Goal: Task Accomplishment & Management: Use online tool/utility

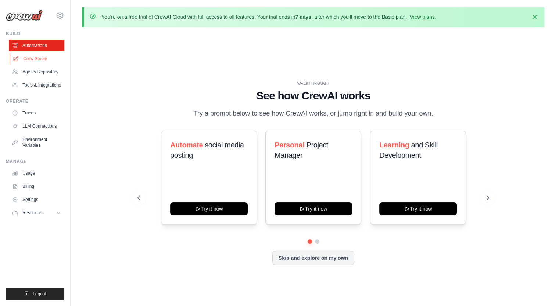
click at [38, 60] on link "Crew Studio" at bounding box center [37, 59] width 55 height 12
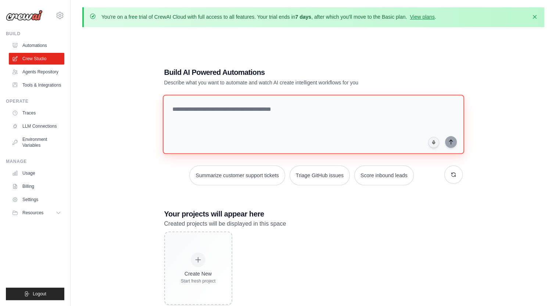
click at [262, 110] on textarea at bounding box center [312, 124] width 301 height 59
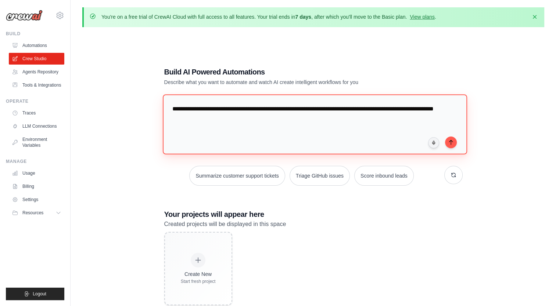
type textarea "**********"
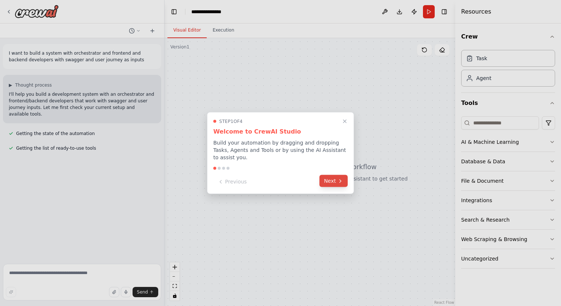
click at [335, 177] on button "Next" at bounding box center [334, 181] width 28 height 12
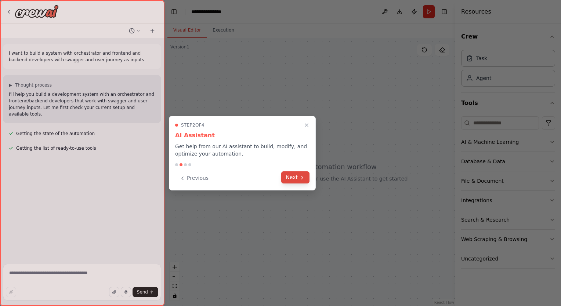
click at [297, 176] on button "Next" at bounding box center [295, 178] width 28 height 12
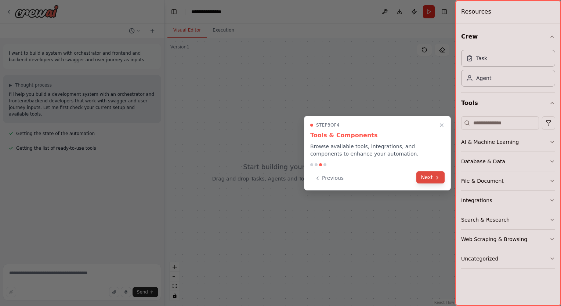
click at [424, 176] on button "Next" at bounding box center [430, 178] width 28 height 12
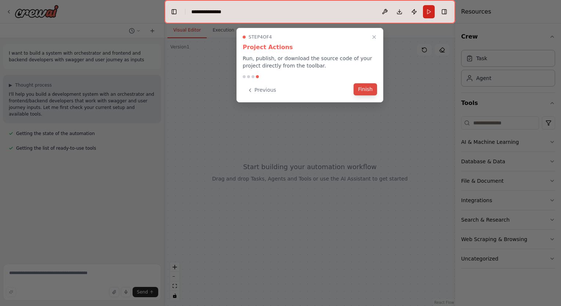
click at [366, 85] on button "Finish" at bounding box center [366, 89] width 24 height 12
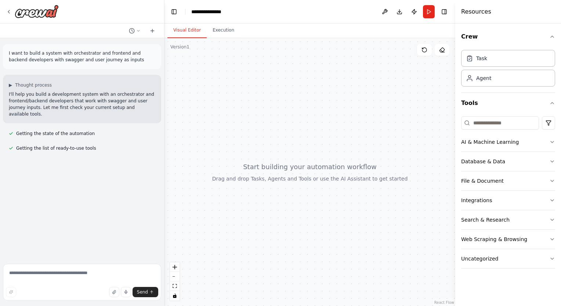
click at [84, 103] on p "I'll help you build a development system with an orchestrator and frontend/back…" at bounding box center [82, 104] width 147 height 26
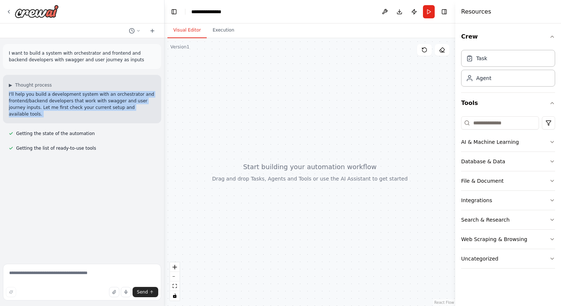
click at [84, 103] on p "I'll help you build a development system with an orchestrator and frontend/back…" at bounding box center [82, 104] width 147 height 26
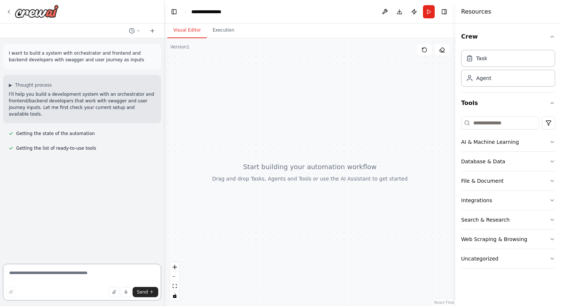
click at [83, 270] on textarea at bounding box center [82, 282] width 158 height 37
click at [58, 99] on p "I'll help you build a development system with an orchestrator and frontend/back…" at bounding box center [82, 104] width 147 height 26
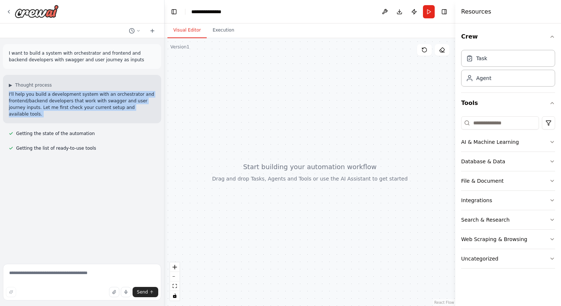
click at [58, 99] on p "I'll help you build a development system with an orchestrator and frontend/back…" at bounding box center [82, 104] width 147 height 26
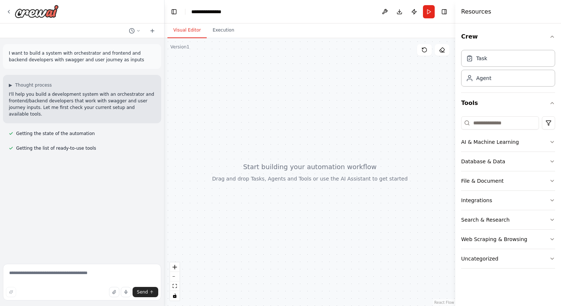
drag, startPoint x: 58, startPoint y: 99, endPoint x: 37, endPoint y: 57, distance: 46.8
click at [37, 57] on p "I want to build a system with orchestrator and frontend and backend developers …" at bounding box center [82, 56] width 147 height 13
copy p "I want to build a system with orchestrator and frontend and backend developers …"
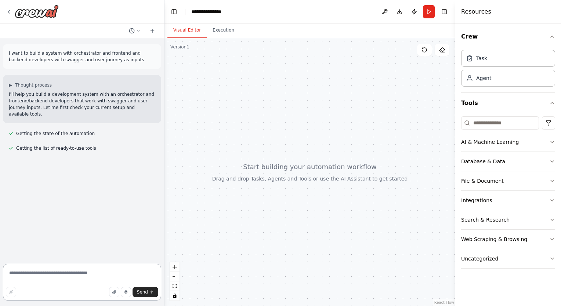
click at [81, 275] on textarea at bounding box center [82, 282] width 158 height 37
paste textarea "**********"
type textarea "**********"
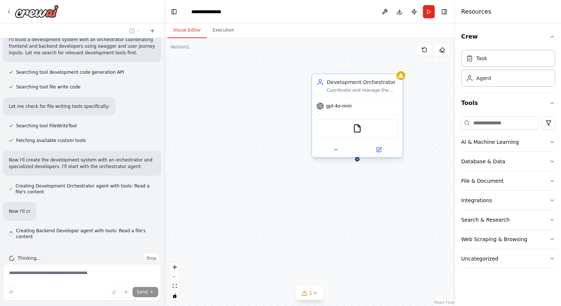
scroll to position [170, 0]
click at [369, 129] on div "FileReadTool" at bounding box center [358, 128] width 82 height 19
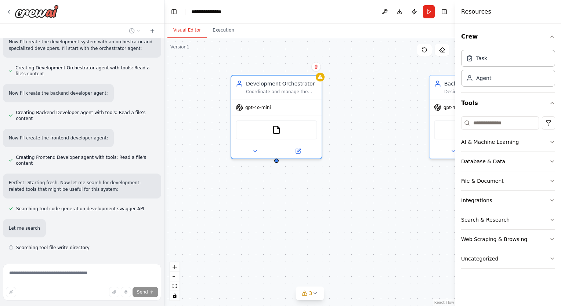
scroll to position [294, 0]
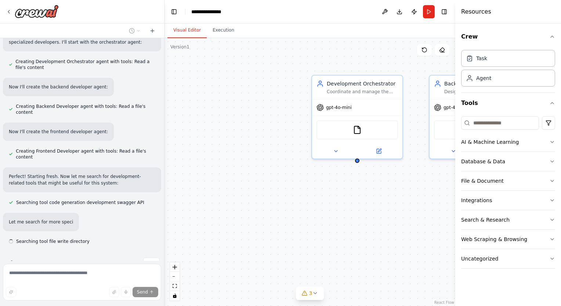
drag, startPoint x: 328, startPoint y: 127, endPoint x: 230, endPoint y: 125, distance: 97.4
click at [230, 125] on div "Development Orchestrator Coordinate and manage the development workflow between…" at bounding box center [310, 172] width 291 height 268
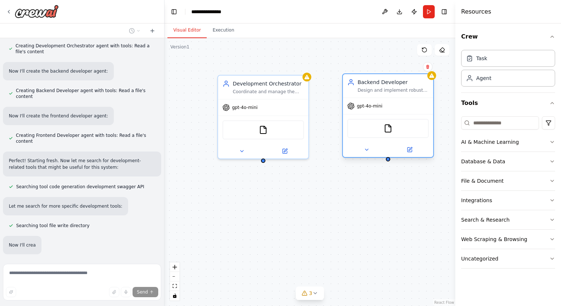
scroll to position [333, 0]
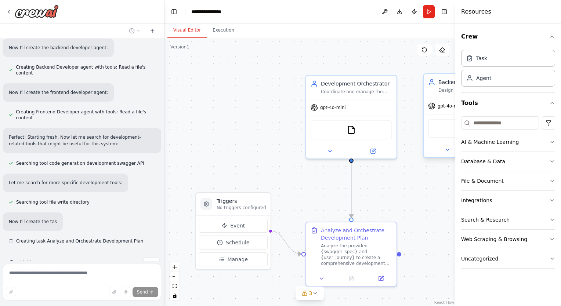
drag, startPoint x: 448, startPoint y: 102, endPoint x: 359, endPoint y: 101, distance: 89.6
click at [359, 101] on div "Triggers No triggers configured Event Schedule Manage Development Orchestrator …" at bounding box center [304, 172] width 291 height 268
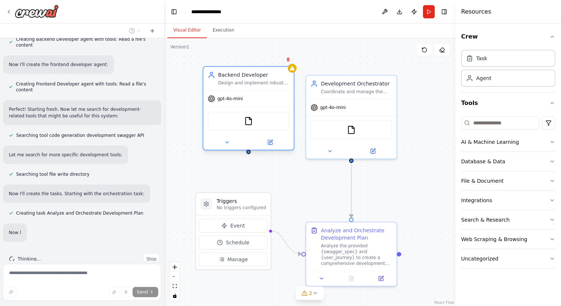
drag, startPoint x: 403, startPoint y: 99, endPoint x: 263, endPoint y: 94, distance: 140.0
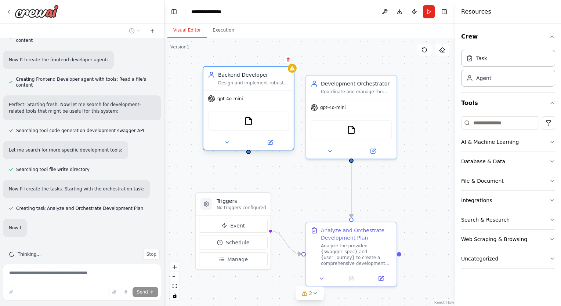
click at [263, 94] on div "gpt-4o-mini" at bounding box center [248, 99] width 90 height 16
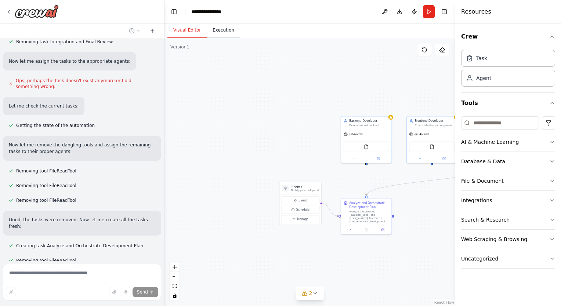
scroll to position [1494, 0]
click at [10, 11] on icon at bounding box center [9, 12] width 6 height 6
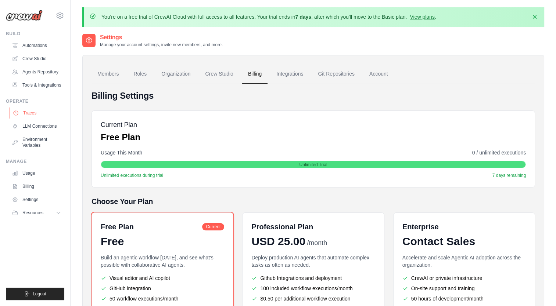
click at [41, 111] on link "Traces" at bounding box center [37, 113] width 55 height 12
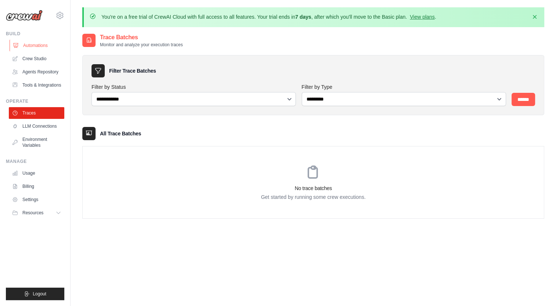
click at [36, 47] on link "Automations" at bounding box center [37, 46] width 55 height 12
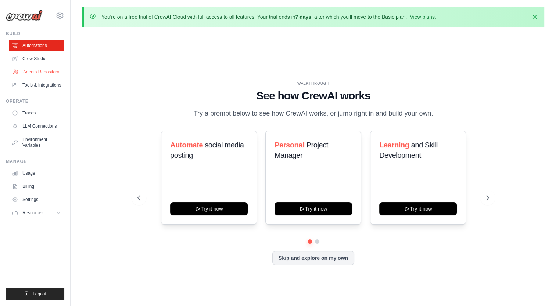
click at [41, 68] on link "Agents Repository" at bounding box center [37, 72] width 55 height 12
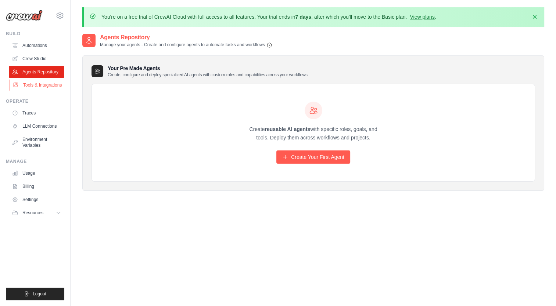
click at [48, 88] on link "Tools & Integrations" at bounding box center [37, 85] width 55 height 12
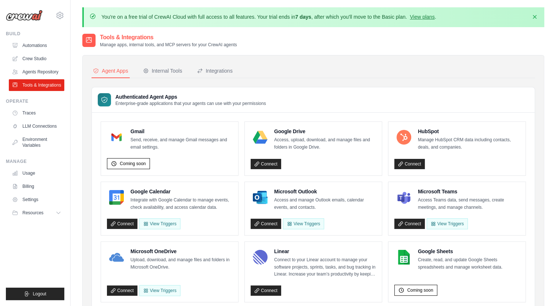
click at [36, 83] on link "Tools & Integrations" at bounding box center [36, 85] width 55 height 12
click at [38, 191] on link "Billing" at bounding box center [37, 187] width 55 height 12
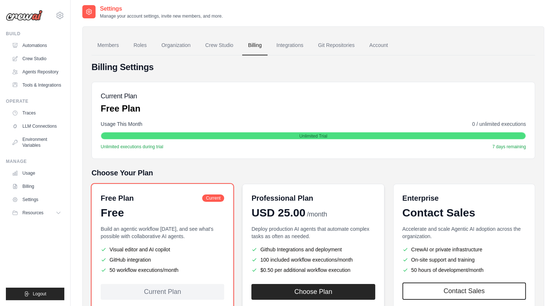
scroll to position [14, 0]
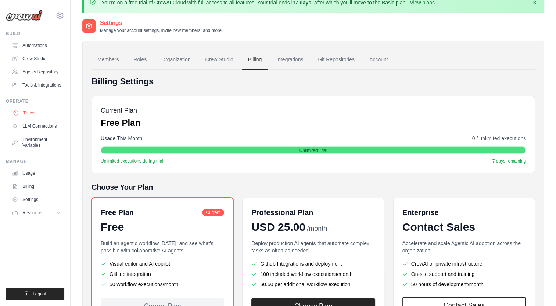
click at [39, 118] on link "Traces" at bounding box center [37, 113] width 55 height 12
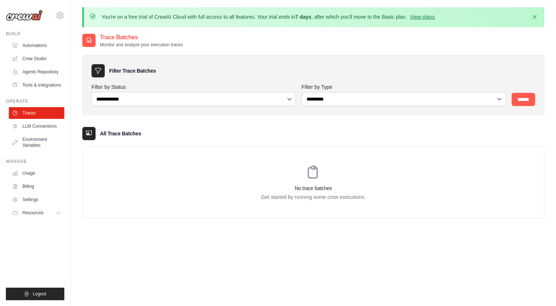
click at [309, 185] on h3 "No trace batches" at bounding box center [313, 188] width 461 height 7
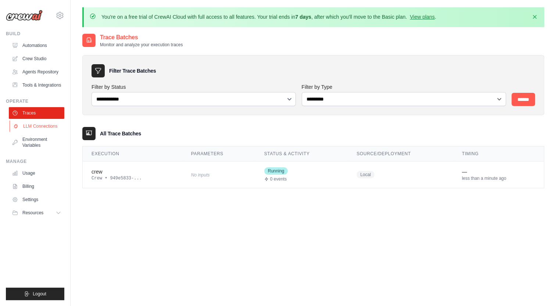
click at [38, 126] on link "LLM Connections" at bounding box center [37, 126] width 55 height 12
click at [203, 178] on div "No inputs" at bounding box center [218, 175] width 55 height 10
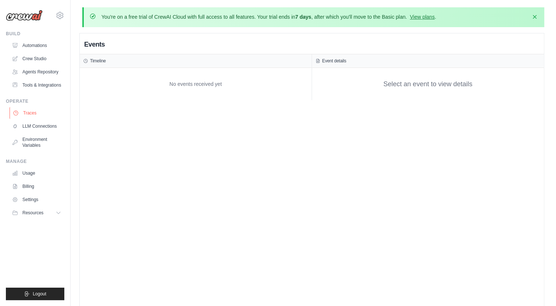
click at [37, 112] on link "Traces" at bounding box center [37, 113] width 55 height 12
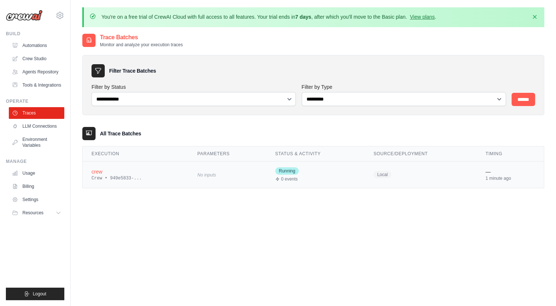
click at [286, 179] on span "0 events" at bounding box center [289, 179] width 17 height 6
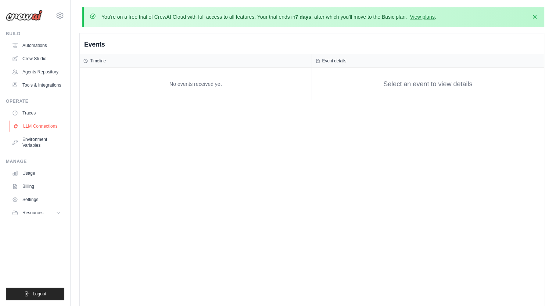
click at [46, 130] on link "LLM Connections" at bounding box center [37, 126] width 55 height 12
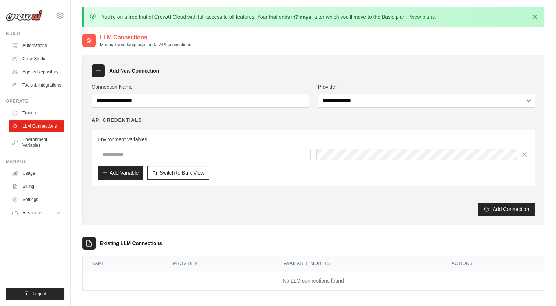
click at [219, 109] on div "**********" at bounding box center [312, 149] width 443 height 133
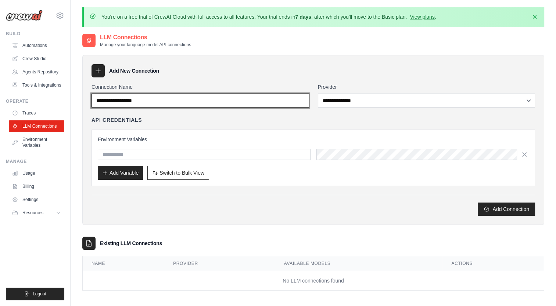
click at [216, 104] on input "Connection Name" at bounding box center [199, 101] width 217 height 14
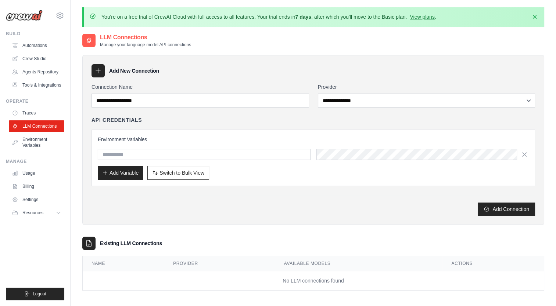
click at [96, 71] on icon at bounding box center [97, 70] width 7 height 7
click at [100, 72] on icon at bounding box center [97, 70] width 7 height 7
click at [128, 68] on h3 "Add New Connection" at bounding box center [134, 70] width 50 height 7
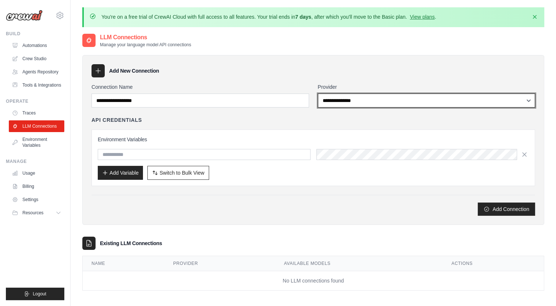
click at [373, 101] on select "**********" at bounding box center [426, 101] width 217 height 14
select select "******"
click at [318, 94] on select "**********" at bounding box center [426, 101] width 217 height 14
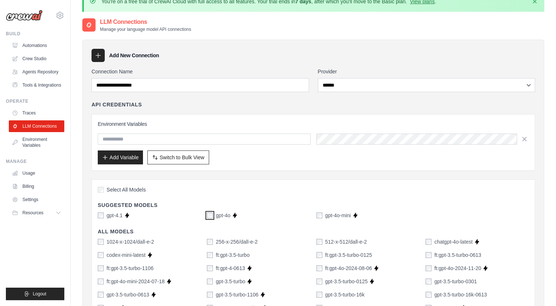
scroll to position [15, 0]
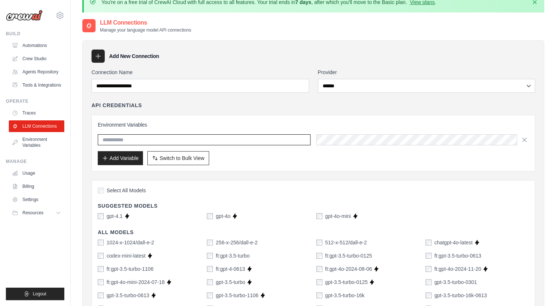
click at [208, 137] on input "text" at bounding box center [204, 139] width 213 height 11
click at [281, 143] on input "text" at bounding box center [204, 139] width 213 height 11
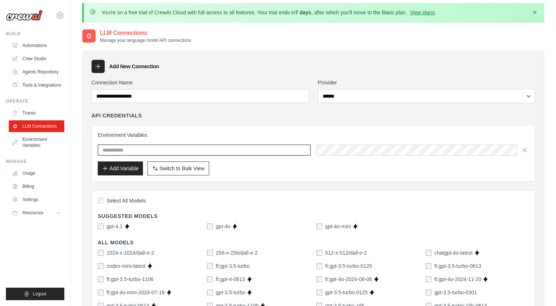
scroll to position [0, 0]
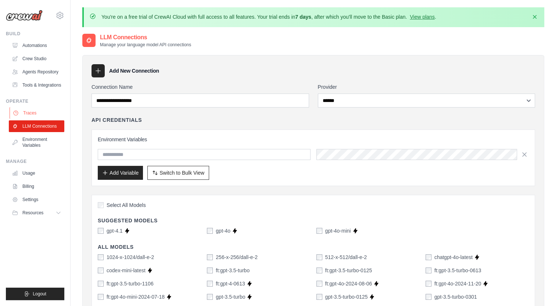
click at [32, 115] on link "Traces" at bounding box center [37, 113] width 55 height 12
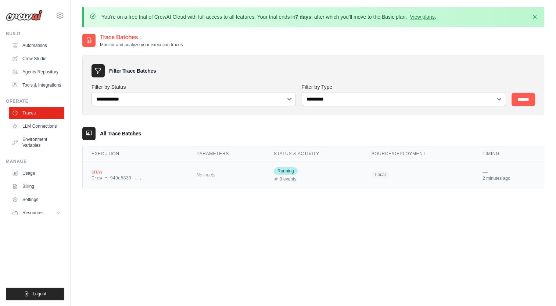
click at [274, 173] on span "Running" at bounding box center [286, 170] width 24 height 7
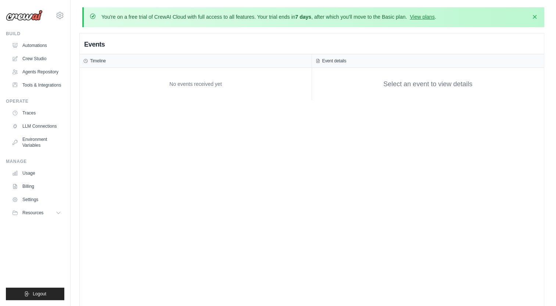
click at [208, 77] on div "No events received yet" at bounding box center [195, 84] width 224 height 25
click at [207, 83] on div "No events received yet" at bounding box center [195, 84] width 224 height 25
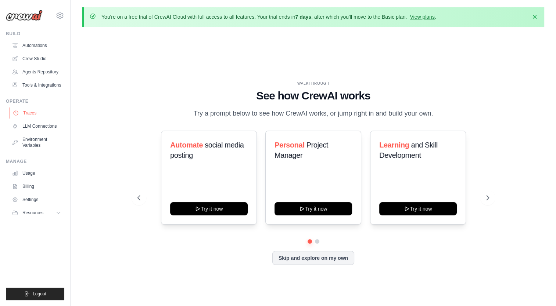
click at [33, 117] on link "Traces" at bounding box center [37, 113] width 55 height 12
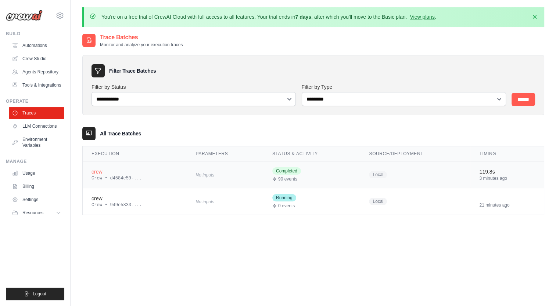
click at [119, 178] on div "Crew • d4584e59-..." at bounding box center [134, 179] width 87 height 6
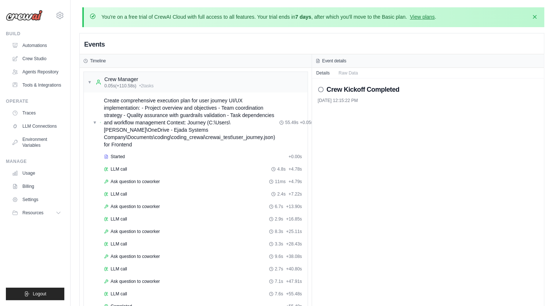
click at [202, 85] on div "▼ Crew Manager 0.05s (+110.58s) • 2 task s" at bounding box center [196, 82] width 224 height 21
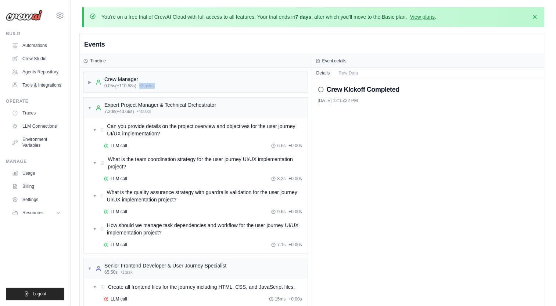
click at [202, 85] on div "▶ Crew Manager 0.05s (+110.58s) • 2 task s" at bounding box center [196, 82] width 224 height 21
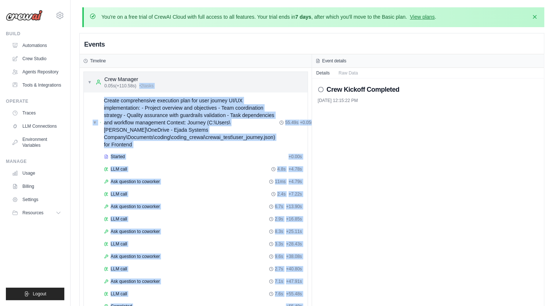
click at [202, 85] on div "▼ Crew Manager 0.05s (+110.58s) • 2 task s" at bounding box center [196, 82] width 224 height 21
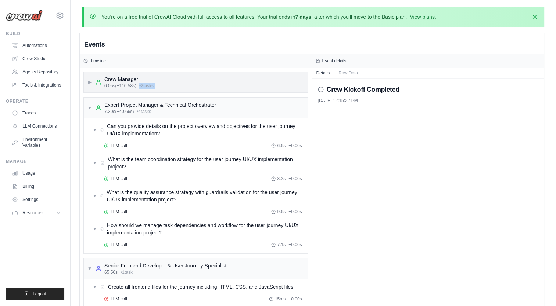
click at [202, 85] on div "▶ Crew Manager 0.05s (+110.58s) • 2 task s" at bounding box center [196, 82] width 224 height 21
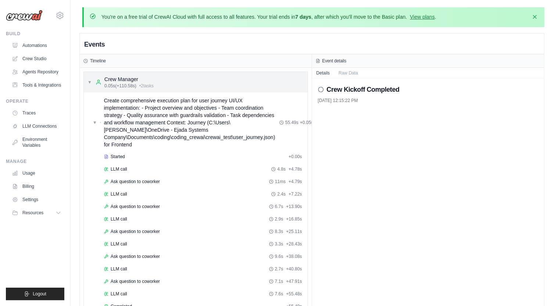
click at [90, 84] on span "▼" at bounding box center [89, 82] width 4 height 6
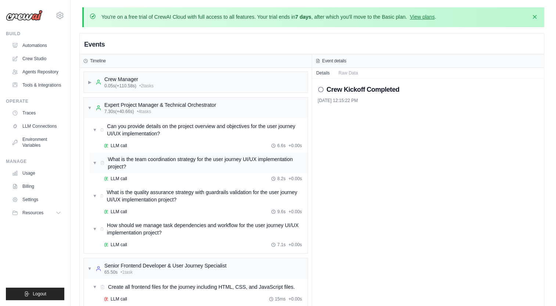
scroll to position [41, 0]
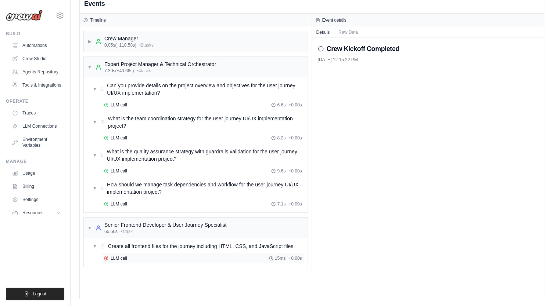
click at [126, 258] on span "LLM call" at bounding box center [119, 259] width 17 height 6
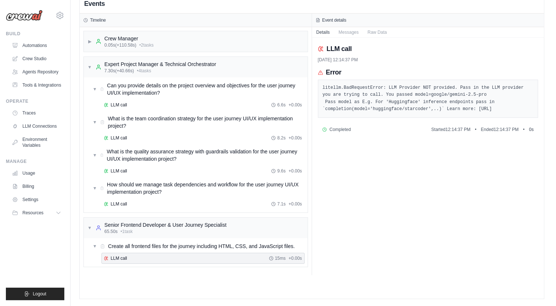
click at [355, 113] on pre "litellm.BadRequestError: LLM Provider NOT provided. Pass in the LLM provider yo…" at bounding box center [427, 98] width 211 height 29
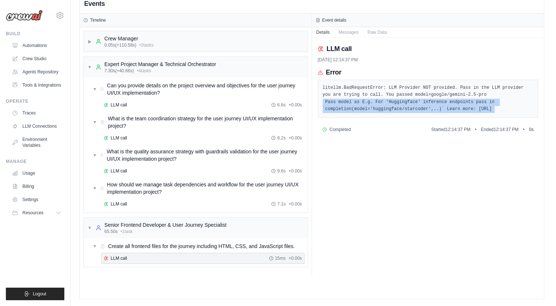
click at [355, 113] on pre "litellm.BadRequestError: LLM Provider NOT provided. Pass in the LLM provider yo…" at bounding box center [427, 98] width 211 height 29
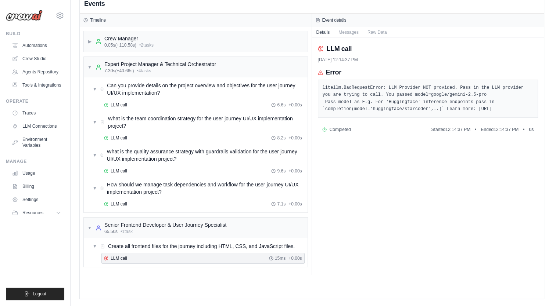
drag, startPoint x: 355, startPoint y: 117, endPoint x: 399, endPoint y: 129, distance: 46.0
click at [399, 129] on div "LLM call 10/7/2025, 12:14:37 PM Error litellm.BadRequestError: LLM Provider NOT…" at bounding box center [428, 157] width 232 height 238
click at [391, 113] on pre "litellm.BadRequestError: LLM Provider NOT provided. Pass in the LLM provider yo…" at bounding box center [427, 98] width 211 height 29
